Goal: Browse casually

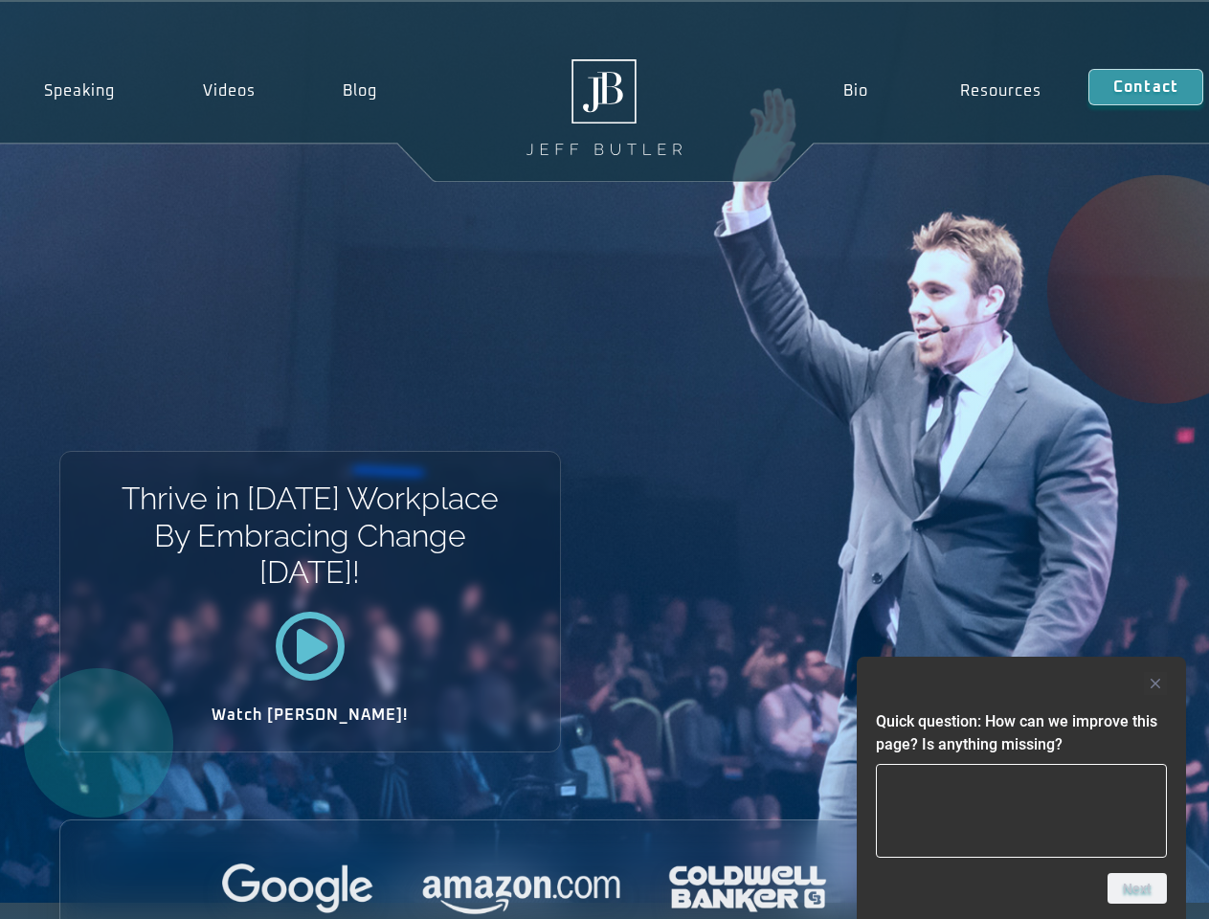
click at [604, 460] on div "Thrive in [DATE] Workplace By Embracing Change [DATE]! Watch [PERSON_NAME]!" at bounding box center [604, 452] width 1209 height 901
click at [1021, 684] on div at bounding box center [1021, 683] width 291 height 23
click at [1137, 888] on div at bounding box center [604, 890] width 1089 height 53
